Goal: Transaction & Acquisition: Purchase product/service

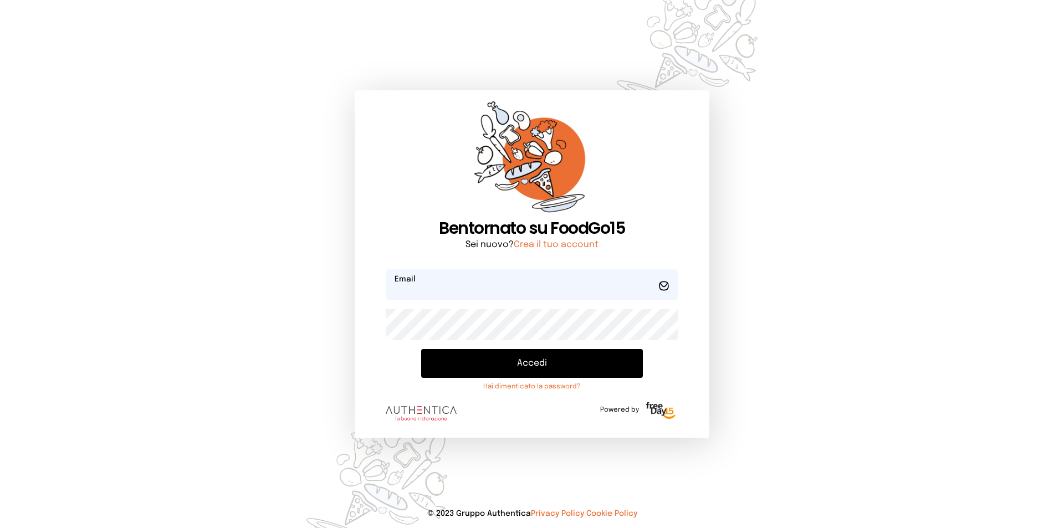
type input "**********"
click at [435, 358] on button "Accedi" at bounding box center [532, 363] width 222 height 29
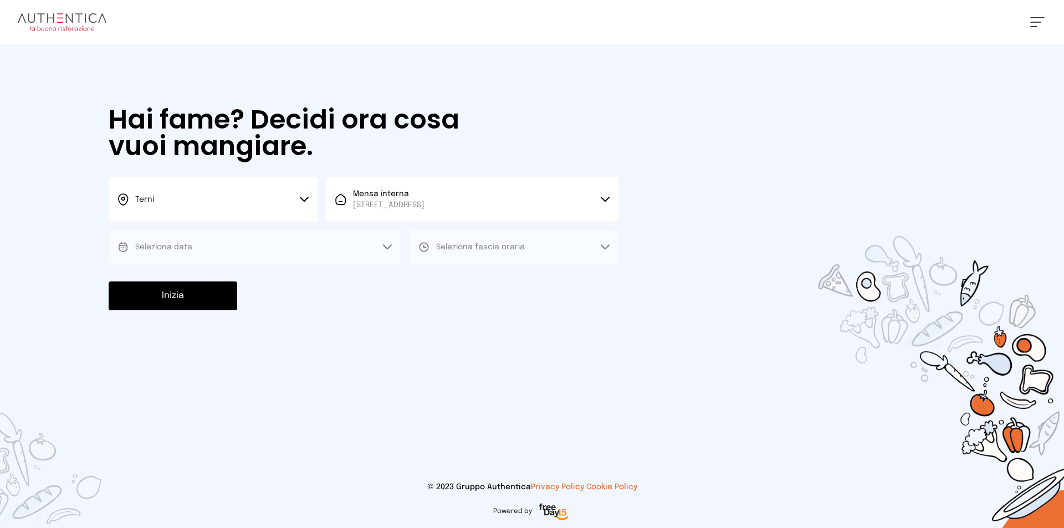
click at [279, 250] on button "Seleziona data" at bounding box center [255, 247] width 292 height 33
click at [227, 248] on button "Seleziona data" at bounding box center [255, 247] width 292 height 33
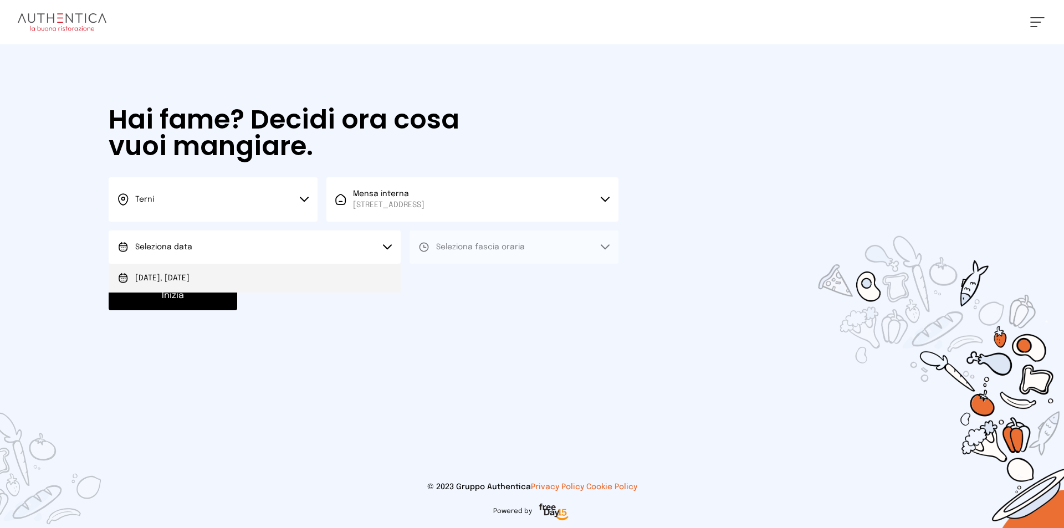
click at [228, 284] on li "[DATE], [DATE]" at bounding box center [255, 278] width 292 height 29
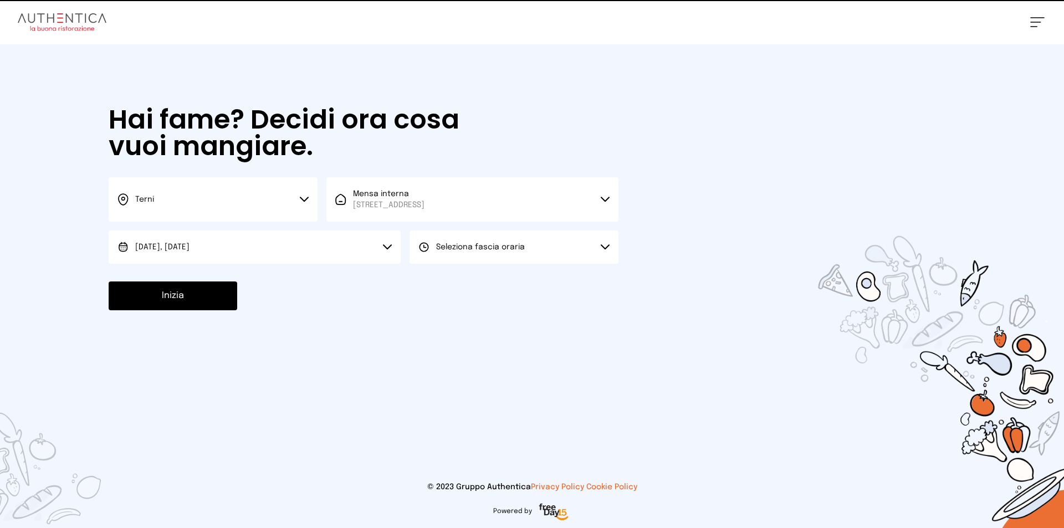
click at [462, 252] on span "Seleziona fascia oraria" at bounding box center [480, 247] width 89 height 11
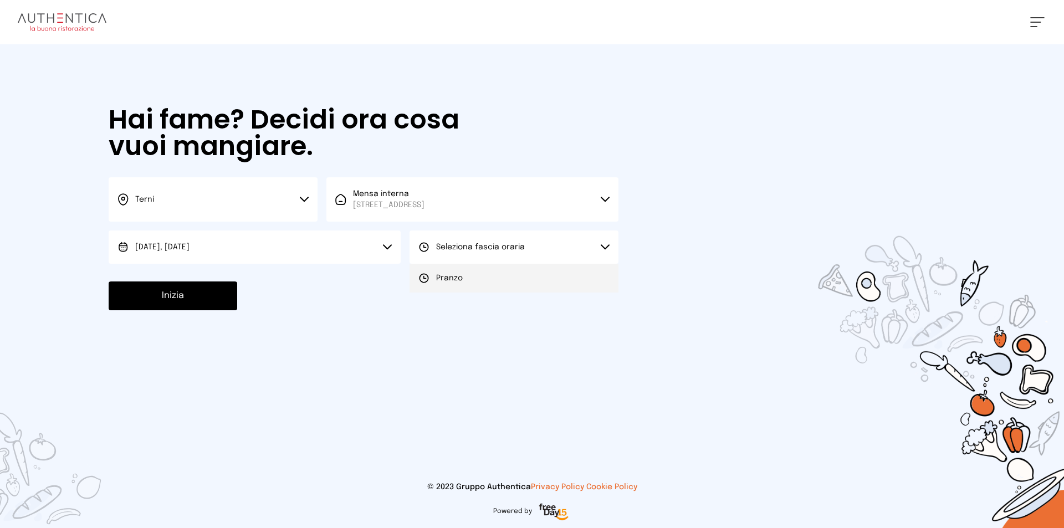
click at [438, 277] on span "Pranzo" at bounding box center [449, 278] width 27 height 11
click at [227, 281] on div "Hai fame? Decidi ora cosa vuoi mangiare. Terni Scegli la città [GEOGRAPHIC_DATA…" at bounding box center [364, 208] width 532 height 328
click at [162, 311] on div "Hai fame? Decidi ora cosa vuoi mangiare. Terni Scegli la città [GEOGRAPHIC_DATA…" at bounding box center [364, 208] width 532 height 328
click at [162, 302] on button "Inizia" at bounding box center [173, 296] width 129 height 29
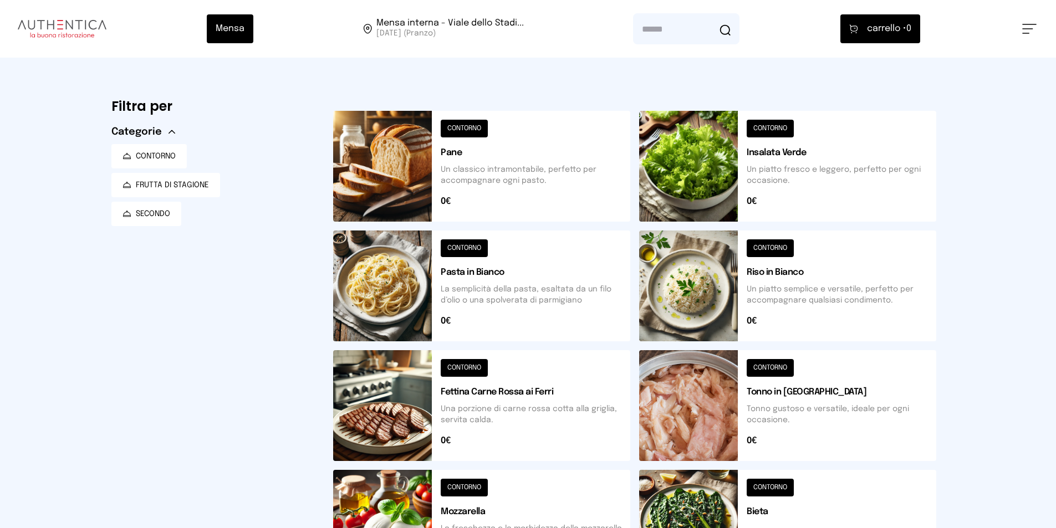
click at [1055, 232] on div "Mensa Mensa interna - Viale dello Stadi... [DATE] ([GEOGRAPHIC_DATA]) [GEOGRAPH…" at bounding box center [528, 459] width 1056 height 918
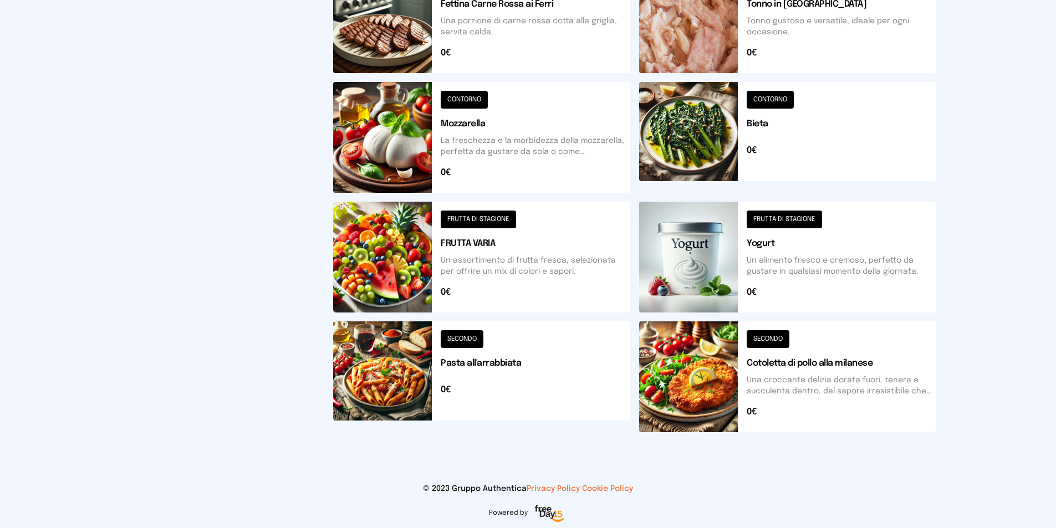
scroll to position [390, 0]
